Goal: Find specific page/section: Find specific page/section

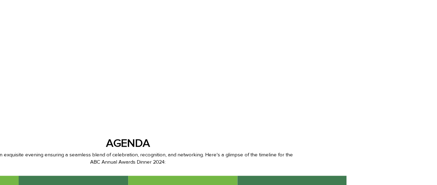
scroll to position [138, 0]
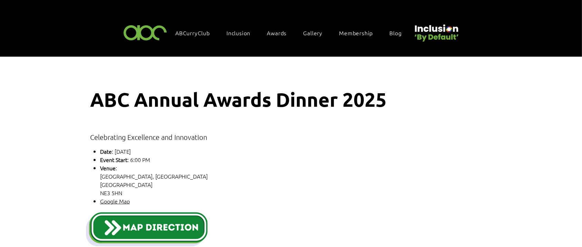
drag, startPoint x: 0, startPoint y: 0, endPoint x: 321, endPoint y: 164, distance: 360.3
click at [321, 164] on p "Venue : [GEOGRAPHIC_DATA], [GEOGRAPHIC_DATA] [GEOGRAPHIC_DATA]" at bounding box center [235, 180] width 270 height 33
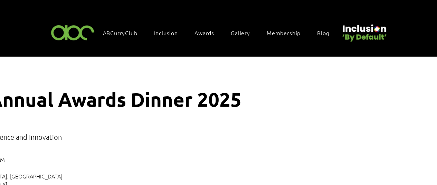
click at [71, 33] on img at bounding box center [73, 32] width 48 height 20
